Goal: Use online tool/utility: Utilize a website feature to perform a specific function

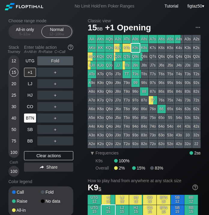
click at [32, 116] on div "BTN" at bounding box center [30, 117] width 12 height 9
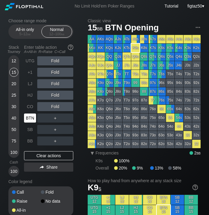
click at [32, 116] on div "BTN" at bounding box center [30, 117] width 12 height 9
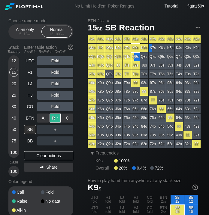
click at [56, 117] on div "R ✕" at bounding box center [56, 117] width 12 height 9
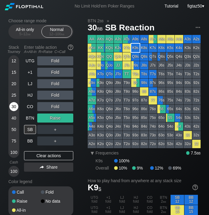
click at [16, 105] on div "30" at bounding box center [13, 106] width 9 height 9
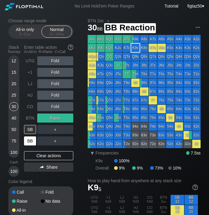
click at [29, 140] on div "BB" at bounding box center [30, 140] width 12 height 9
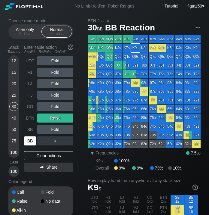
click at [29, 140] on div "BB" at bounding box center [30, 140] width 12 height 9
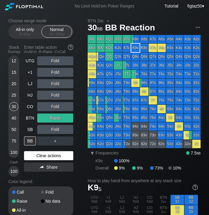
click at [42, 157] on div "Clear actions" at bounding box center [48, 155] width 49 height 9
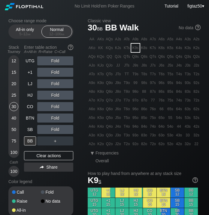
click at [13, 84] on div "20" at bounding box center [13, 83] width 9 height 9
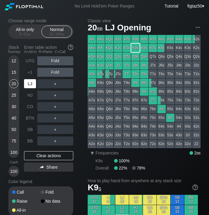
click at [27, 84] on div "LJ" at bounding box center [30, 83] width 12 height 9
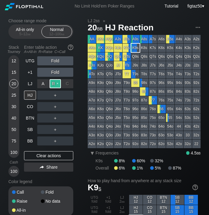
click at [55, 82] on div "R ✕" at bounding box center [56, 83] width 12 height 9
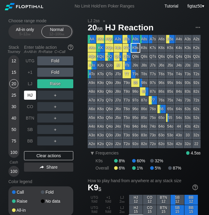
click at [29, 94] on div "HJ" at bounding box center [30, 95] width 12 height 9
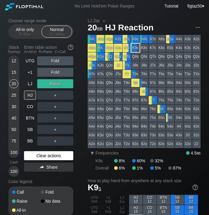
click at [49, 155] on div "Clear actions" at bounding box center [48, 155] width 49 height 9
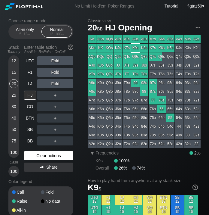
click at [49, 155] on div "Clear actions" at bounding box center [48, 155] width 49 height 9
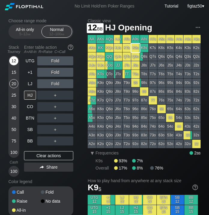
click at [14, 60] on div "12" at bounding box center [13, 60] width 9 height 9
